Goal: Transaction & Acquisition: Download file/media

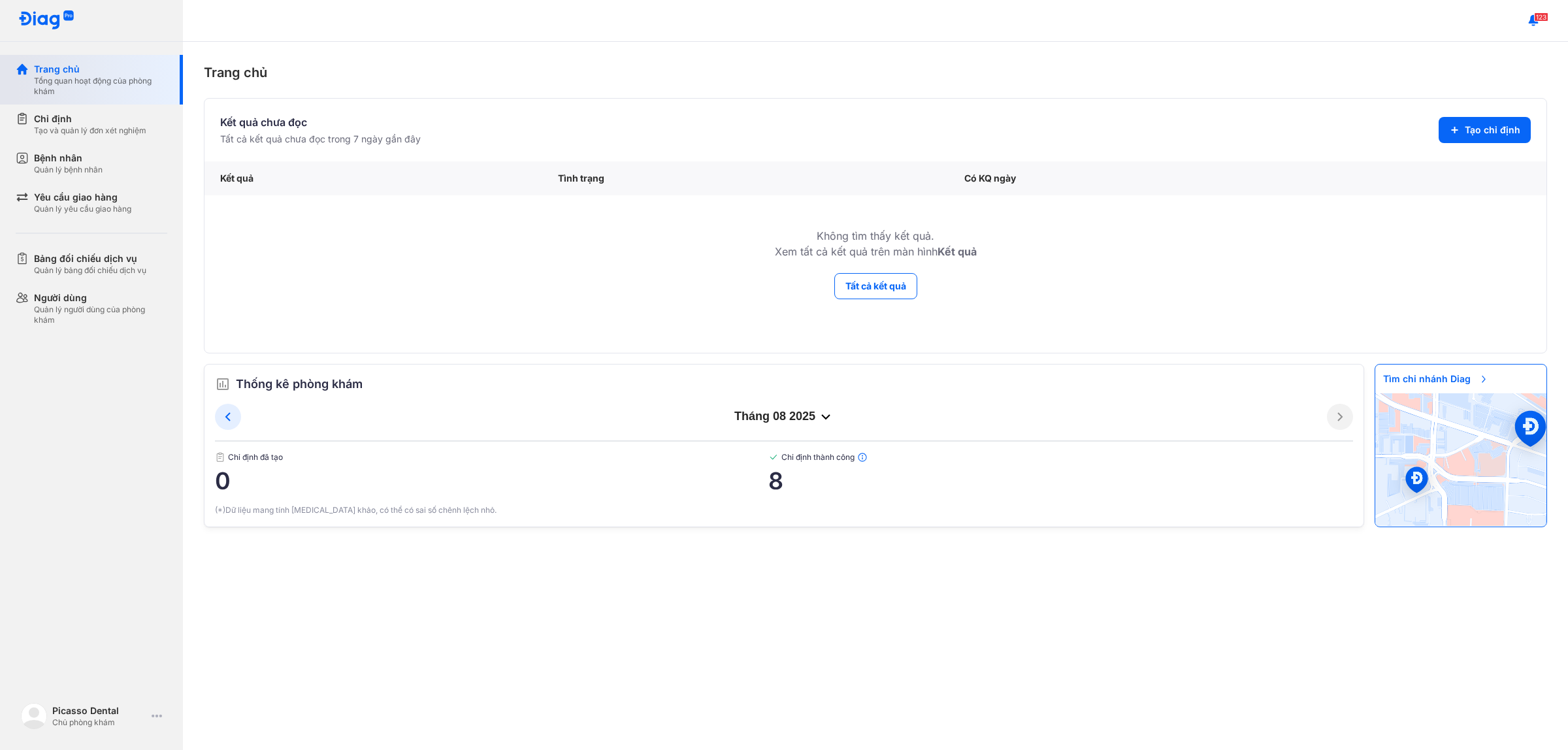
click at [86, 96] on div "Trang chủ Tổng quan hoạt động của phòng khám" at bounding box center [99, 79] width 167 height 49
click at [903, 280] on button "Tất cả kết quả" at bounding box center [875, 286] width 83 height 26
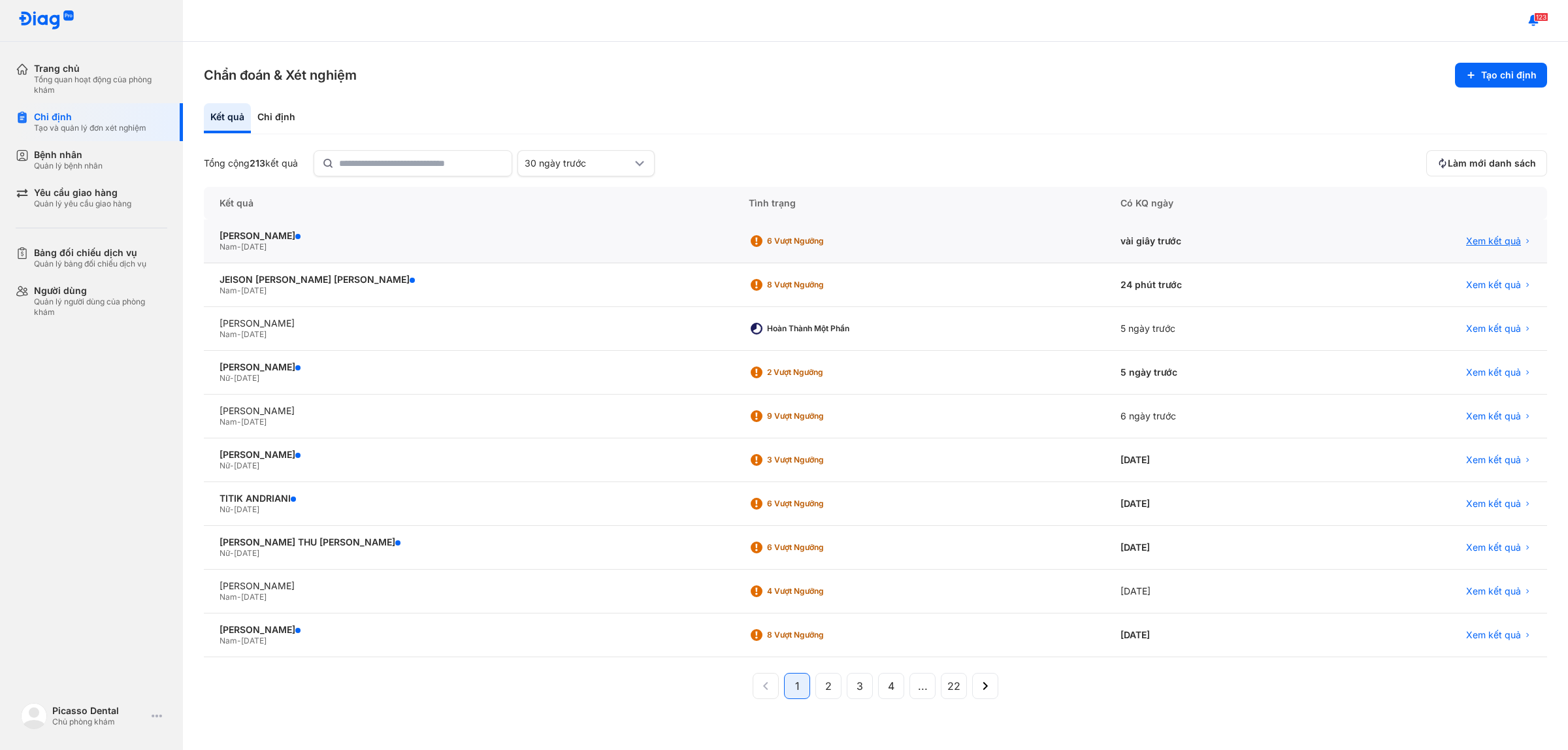
click at [1501, 245] on span "Xem kết quả" at bounding box center [1493, 241] width 55 height 12
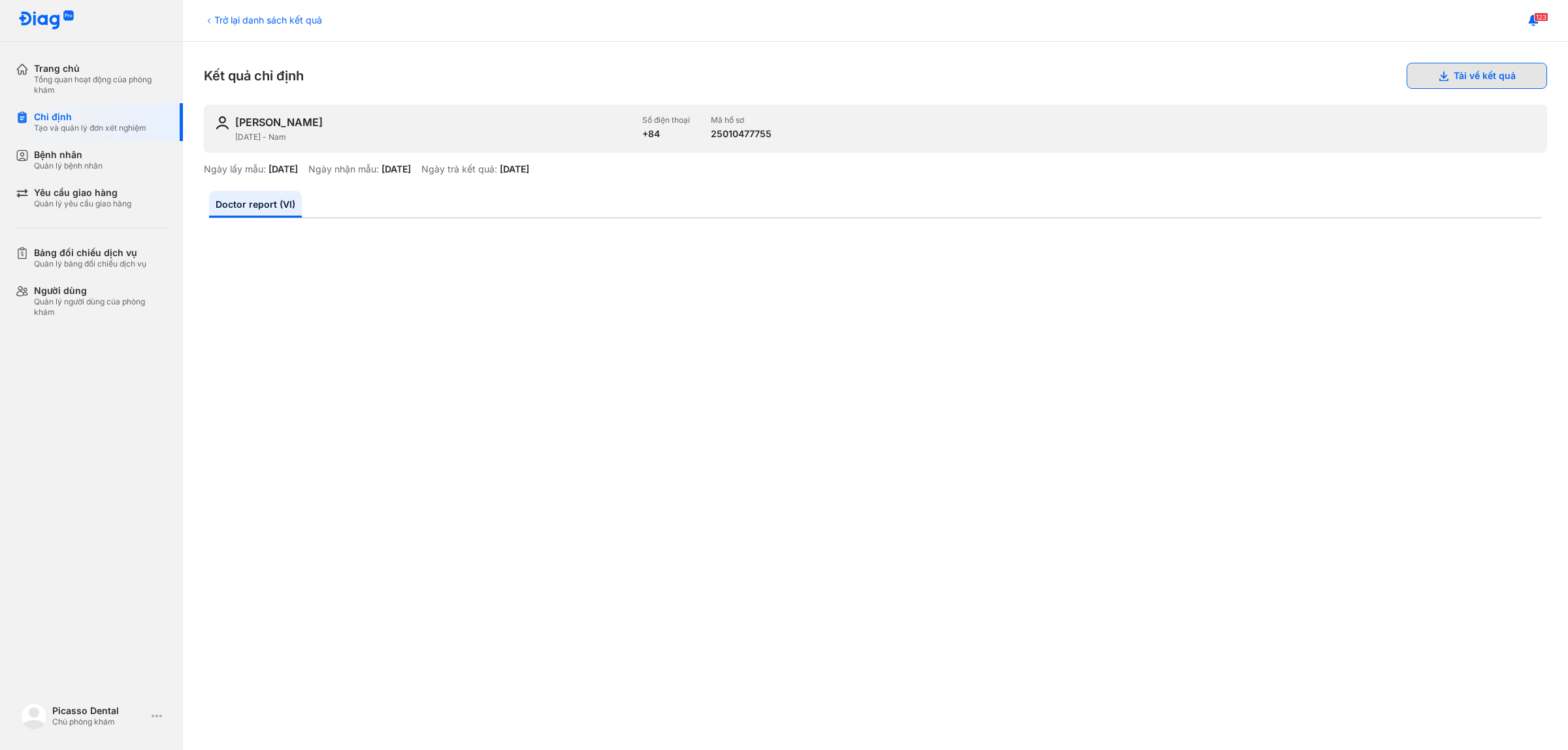
click at [1467, 70] on button "Tải về kết quả" at bounding box center [1476, 76] width 141 height 26
click at [124, 124] on div "Tạo và quản lý đơn xét nghiệm" at bounding box center [90, 128] width 112 height 10
